Goal: Task Accomplishment & Management: Use online tool/utility

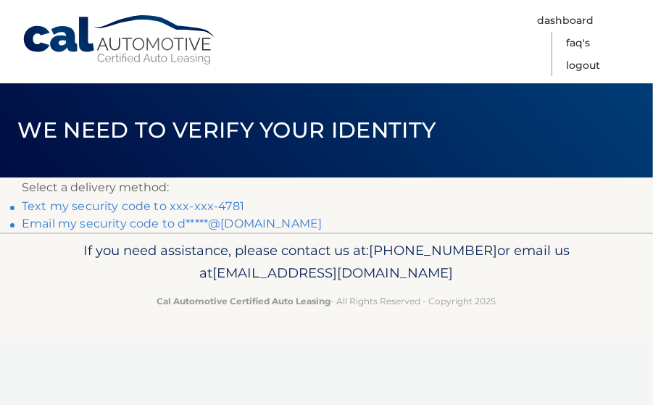
click at [73, 207] on link "Text my security code to xxx-xxx-4781" at bounding box center [133, 206] width 223 height 14
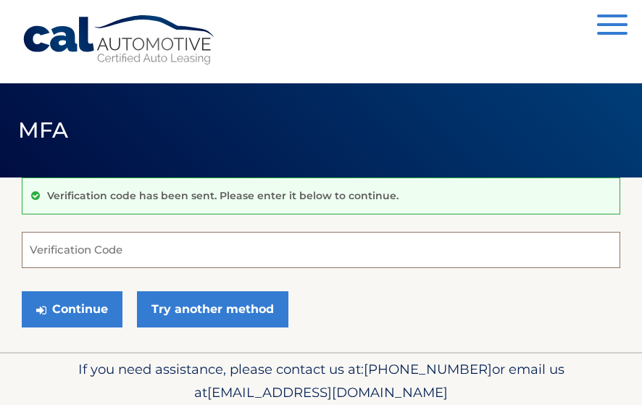
click at [36, 244] on input "Verification Code" at bounding box center [321, 250] width 599 height 36
type input "184191"
click at [22, 291] on button "Continue" at bounding box center [72, 309] width 101 height 36
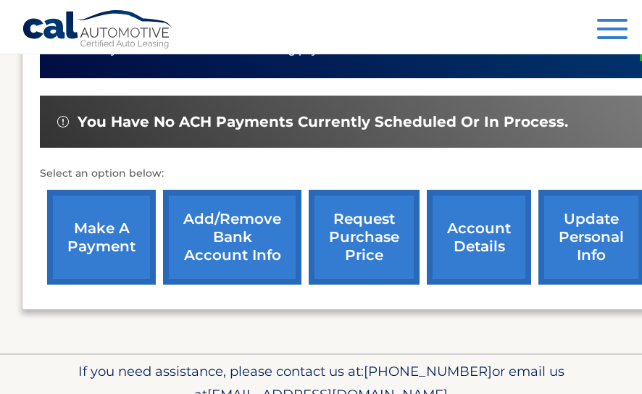
scroll to position [435, 0]
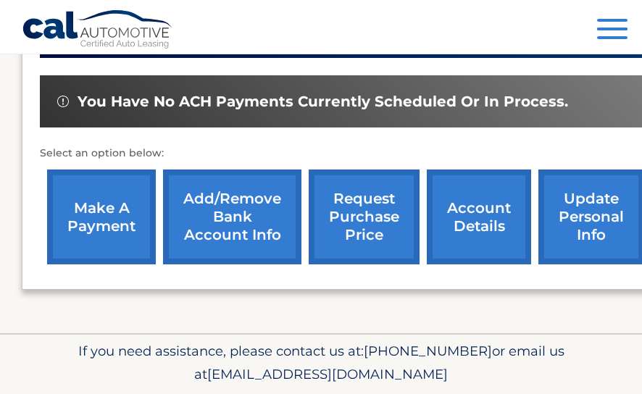
click at [117, 214] on link "make a payment" at bounding box center [101, 217] width 109 height 95
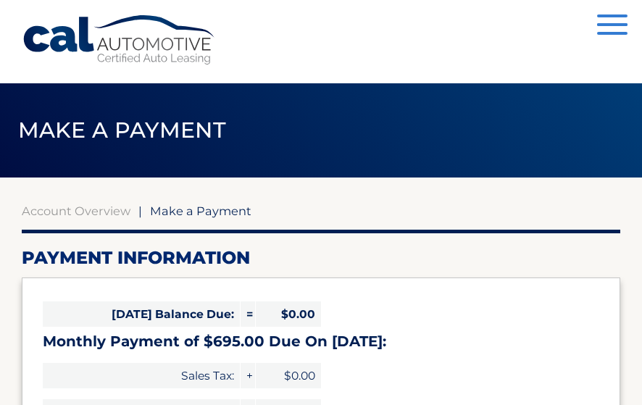
select select "OGNhYmI1YmQtZTRhMS00NTY3LTg1YzgtOTRkZGFiYTE0MGRi"
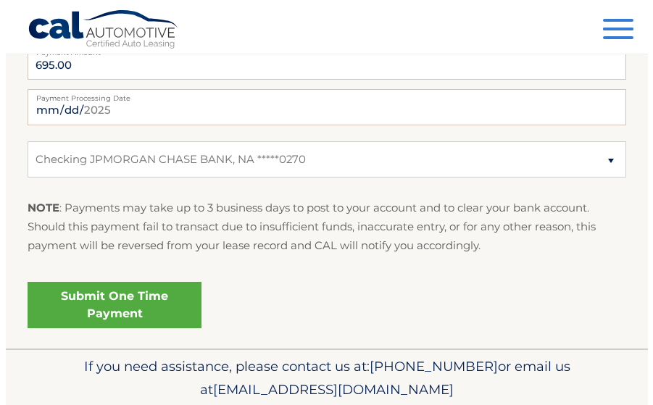
scroll to position [630, 0]
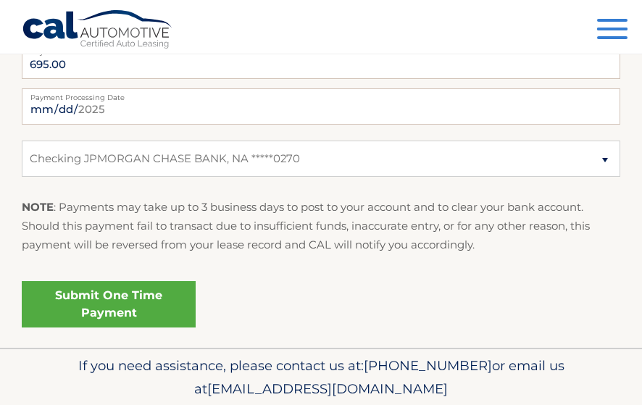
click at [74, 281] on link "Submit One Time Payment" at bounding box center [109, 304] width 174 height 46
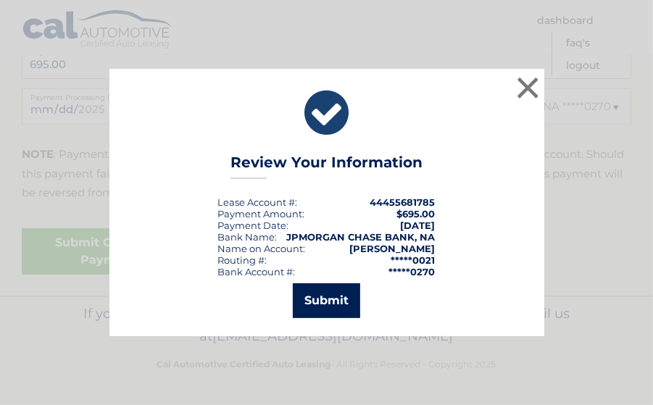
click at [331, 304] on button "Submit" at bounding box center [326, 300] width 67 height 35
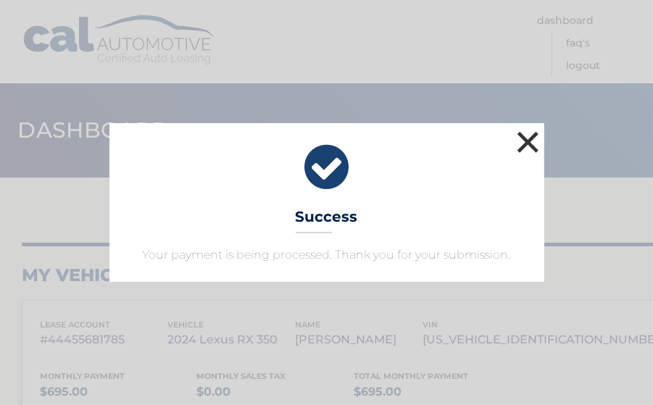
click at [527, 141] on button "×" at bounding box center [528, 142] width 29 height 29
